Goal: Task Accomplishment & Management: Manage account settings

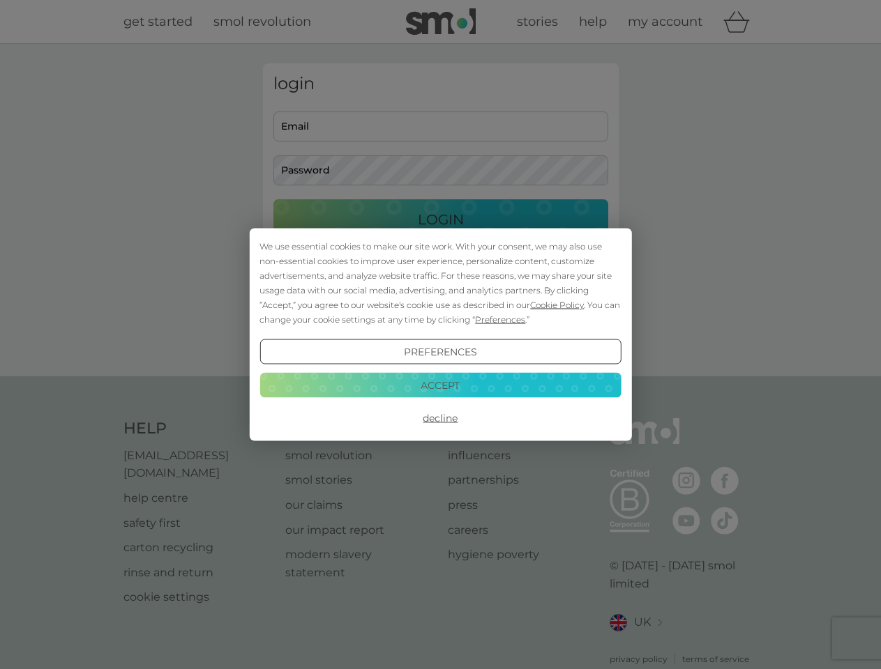
click at [557, 305] on span "Cookie Policy" at bounding box center [557, 305] width 54 height 10
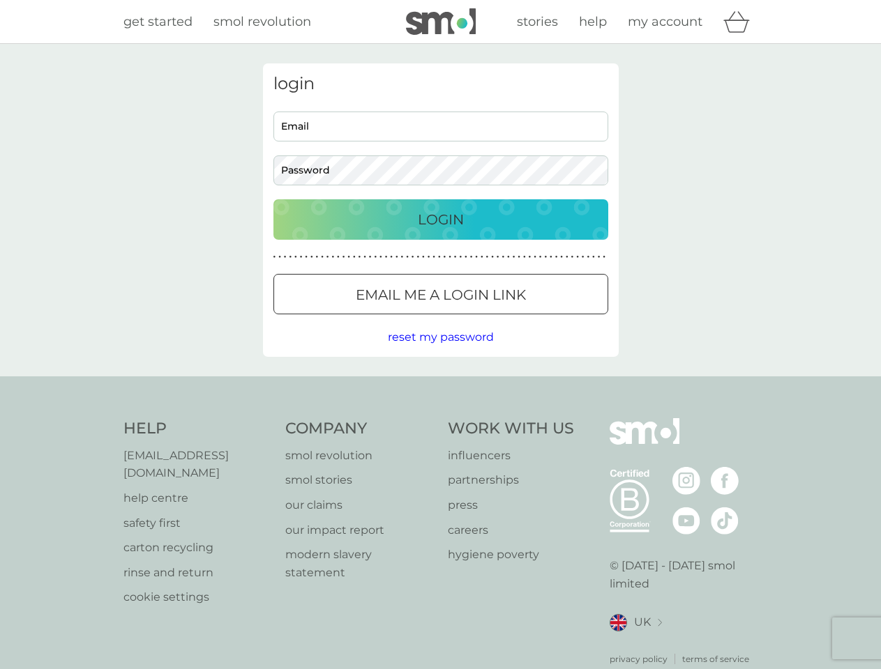
click at [499, 319] on div "login Email Password Login ● ● ● ● ● ● ● ● ● ● ● ● ● ● ● ● ● ● ● ● ● ● ● ● ● ● …" at bounding box center [441, 210] width 356 height 294
click at [440, 352] on div "login Email Password Login ● ● ● ● ● ● ● ● ● ● ● ● ● ● ● ● ● ● ● ● ● ● ● ● ● ● …" at bounding box center [441, 210] width 356 height 294
click at [440, 418] on div "Help [EMAIL_ADDRESS][DOMAIN_NAME] help centre safety first carton recycling rin…" at bounding box center [440, 542] width 635 height 248
click at [440, 385] on div "Help [EMAIL_ADDRESS][DOMAIN_NAME] help centre safety first carton recycling rin…" at bounding box center [440, 542] width 881 height 331
